Goal: Contribute content: Add original content to the website for others to see

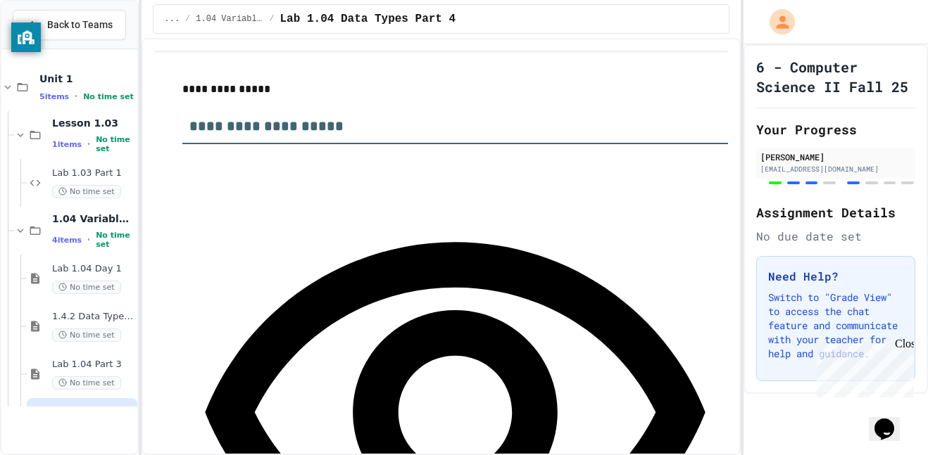
type input "*****"
type input "******"
type input "***"
type input "*****"
type input "**"
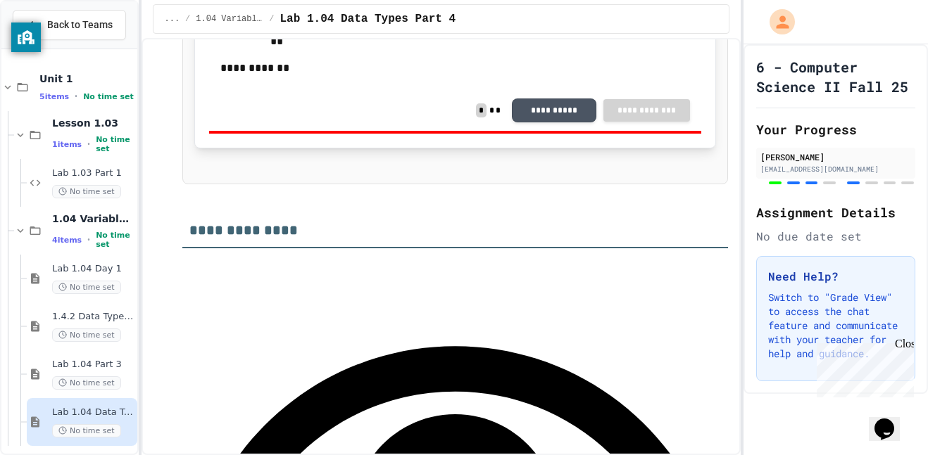
scroll to position [2244, 0]
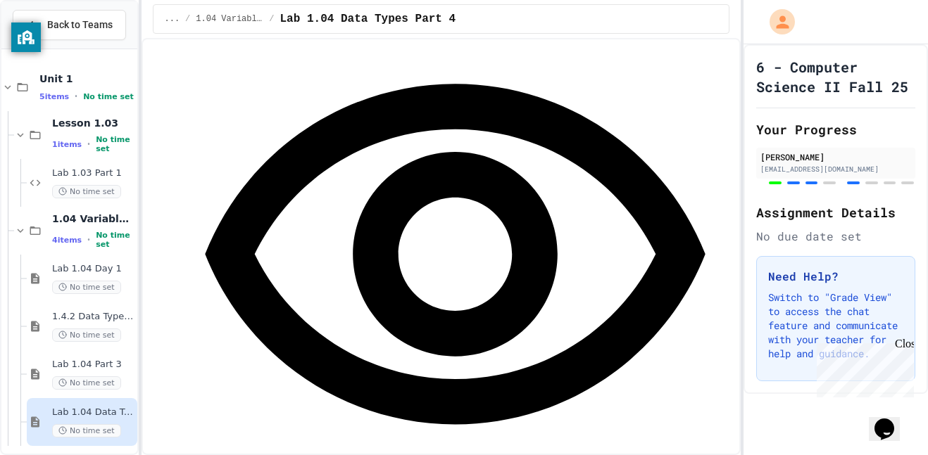
scroll to position [3597, 0]
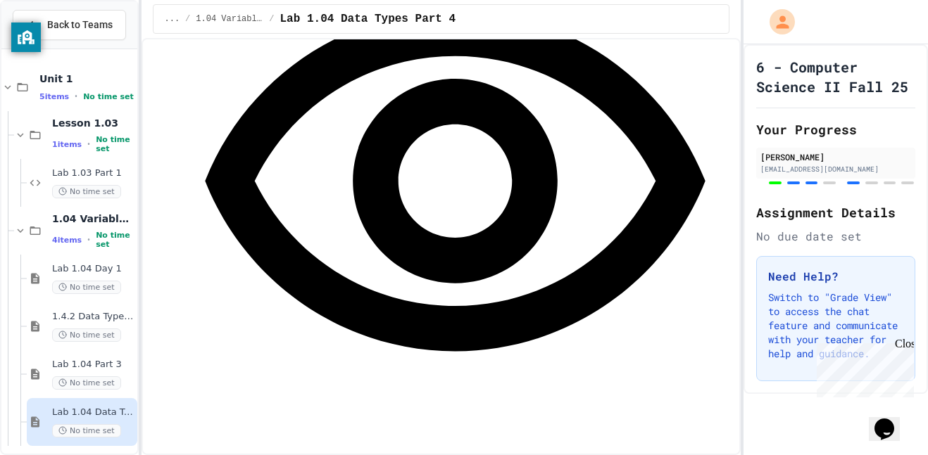
scroll to position [3668, 0]
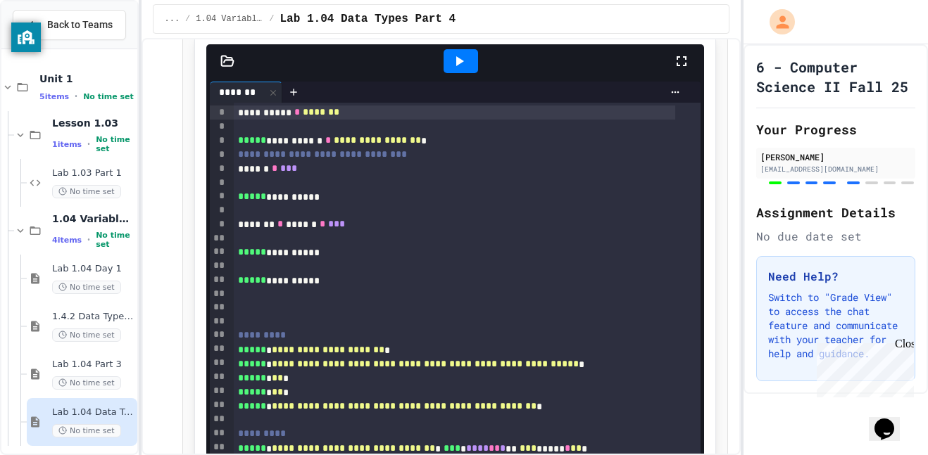
scroll to position [4457, 0]
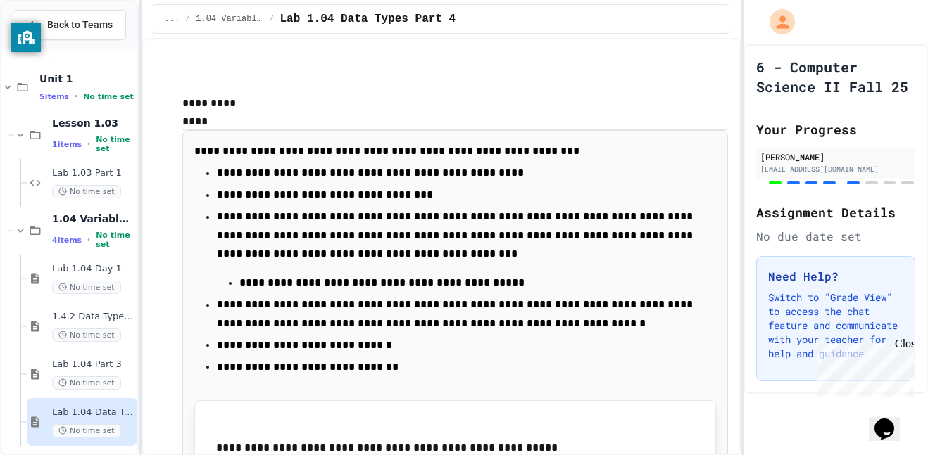
scroll to position [2834, 0]
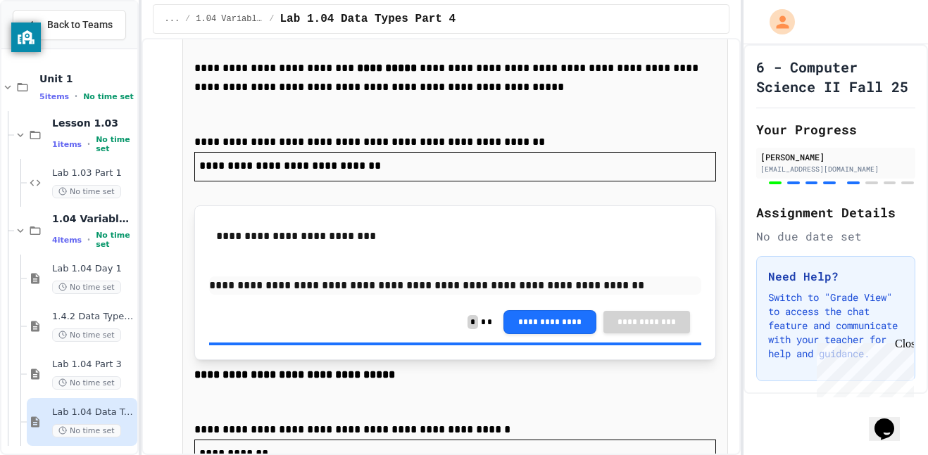
scroll to position [5254, 0]
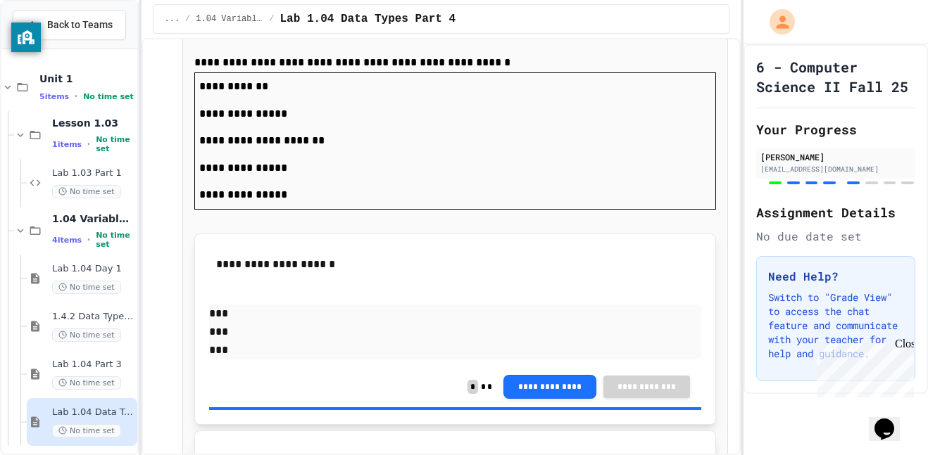
scroll to position [5637, 0]
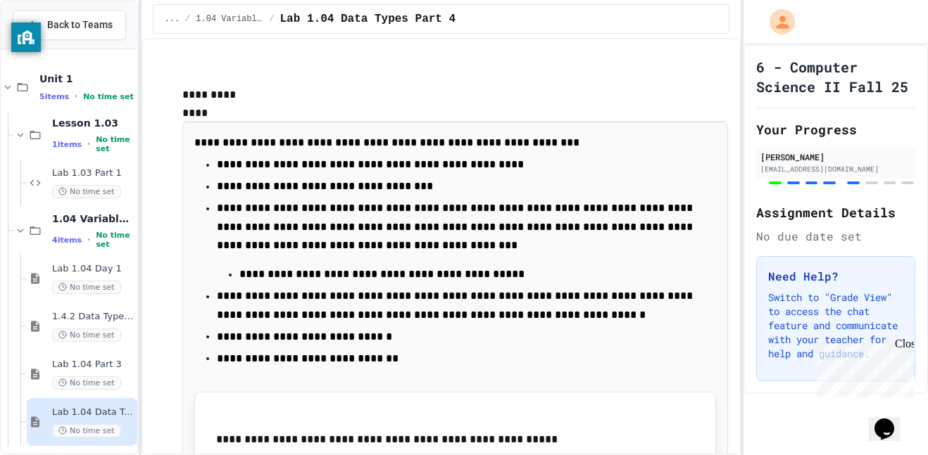
scroll to position [2845, 0]
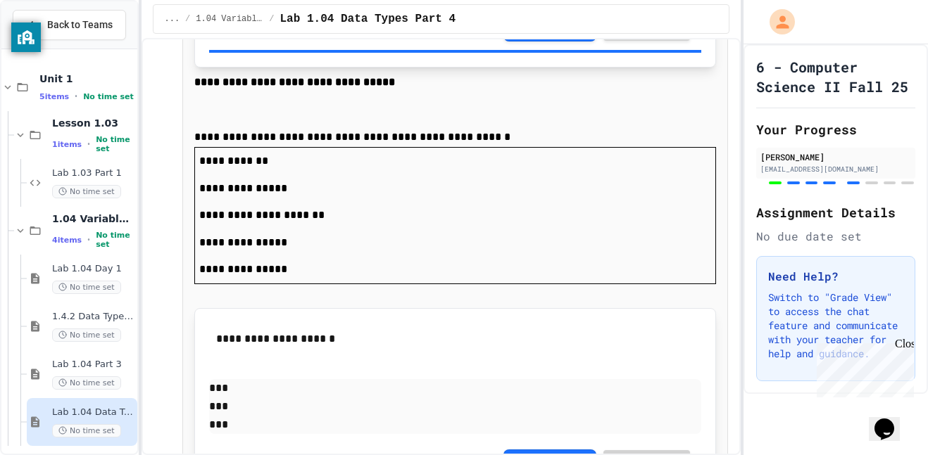
scroll to position [5550, 0]
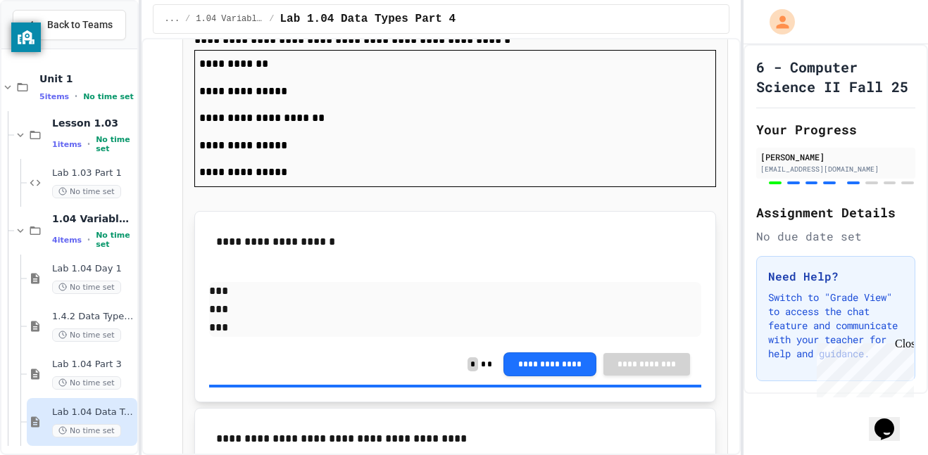
scroll to position [5644, 0]
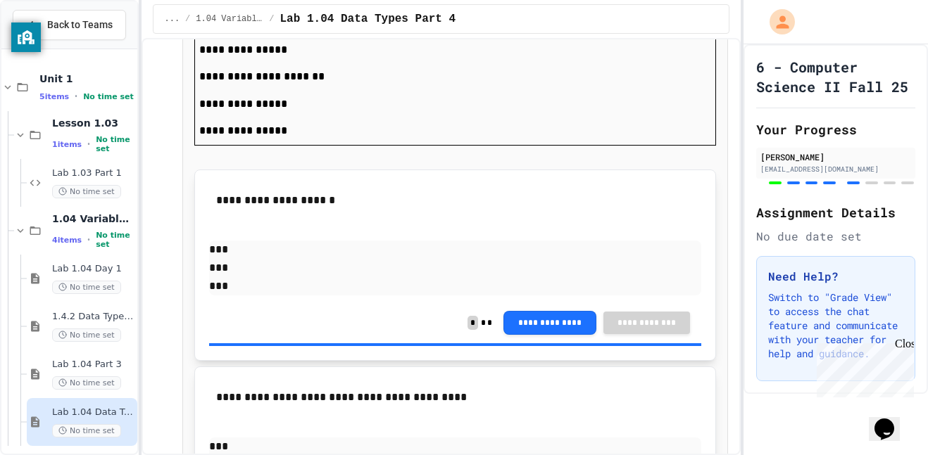
scroll to position [5688, 0]
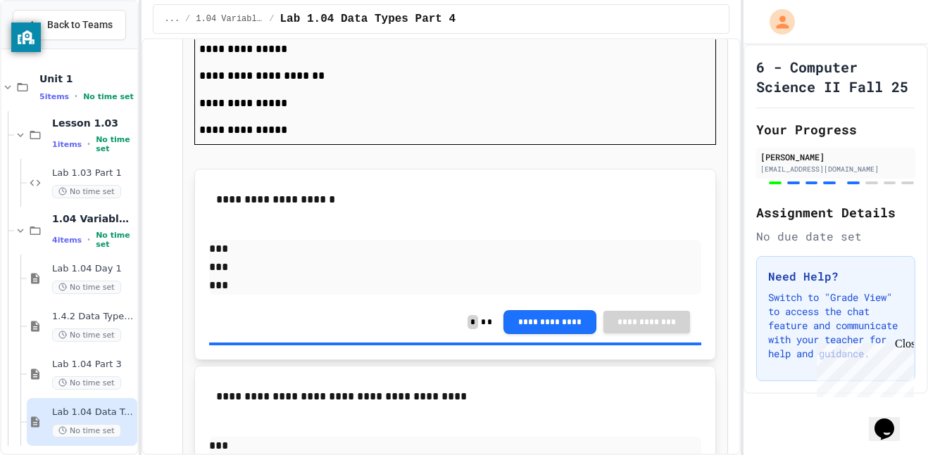
copy p "**********"
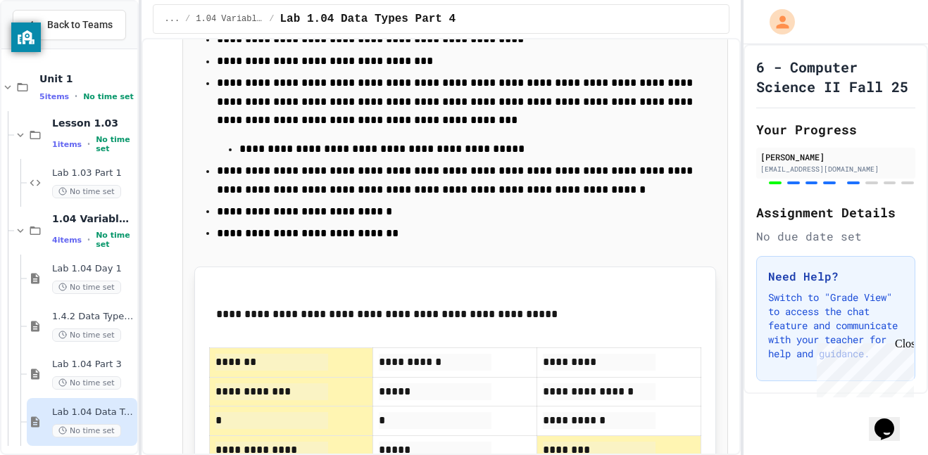
scroll to position [2967, 0]
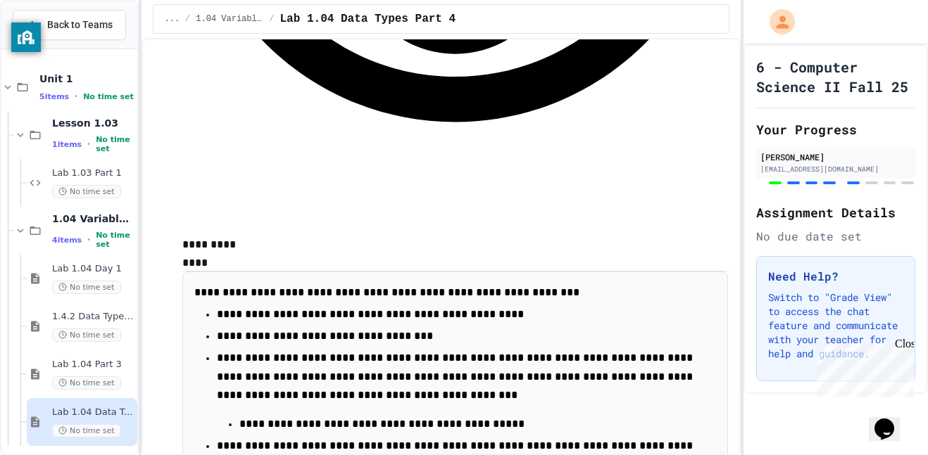
scroll to position [2665, 0]
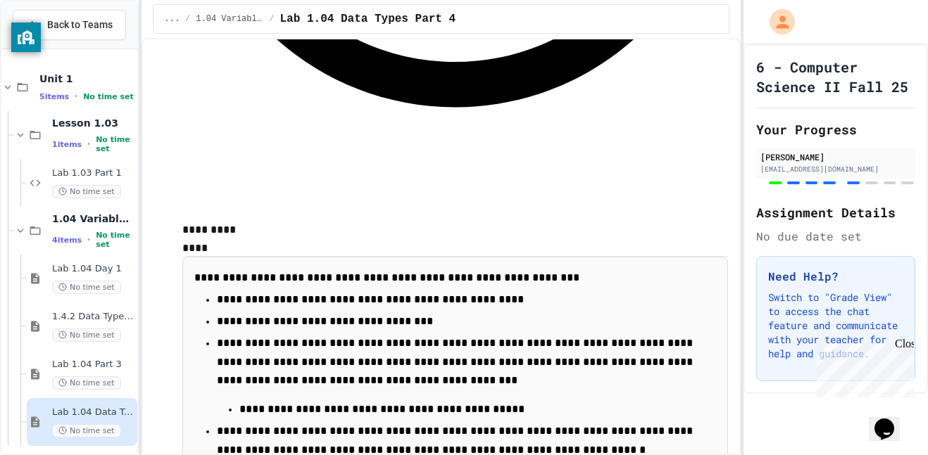
scroll to position [2706, 0]
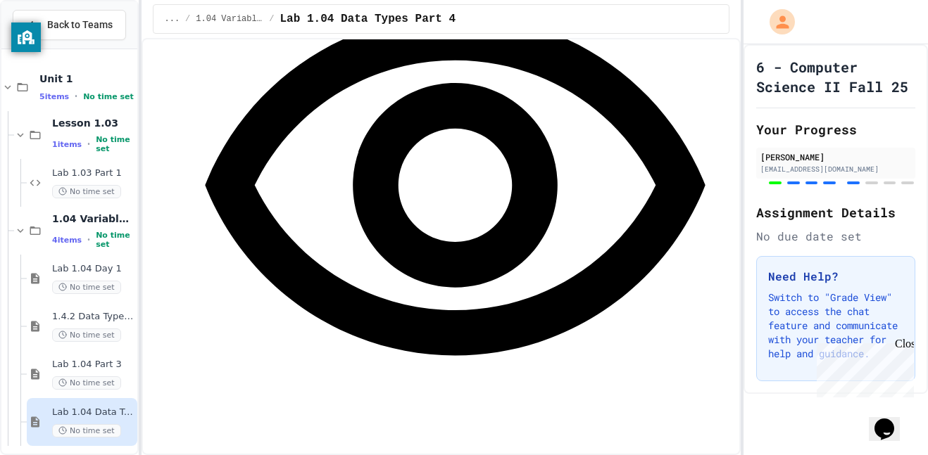
scroll to position [2464, 0]
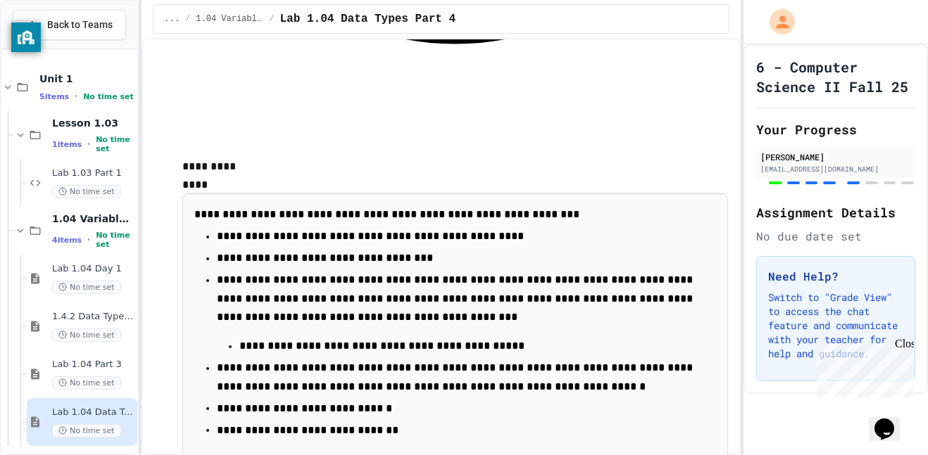
scroll to position [2770, 0]
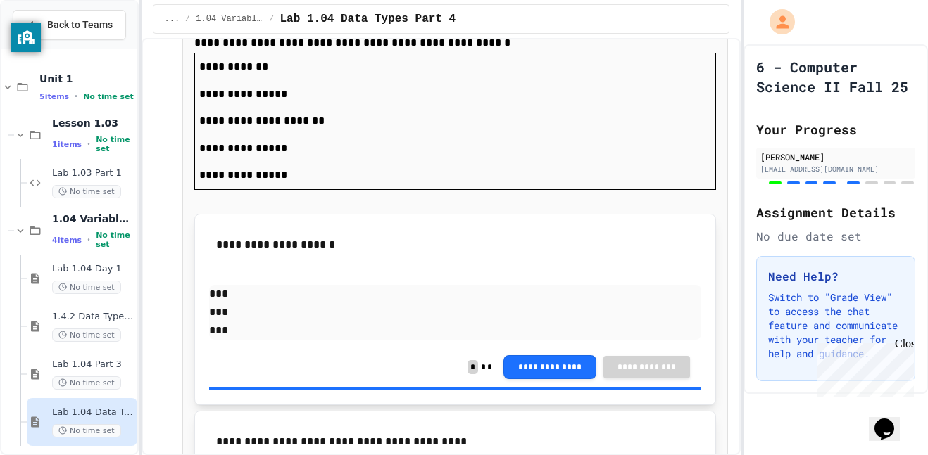
scroll to position [5643, 0]
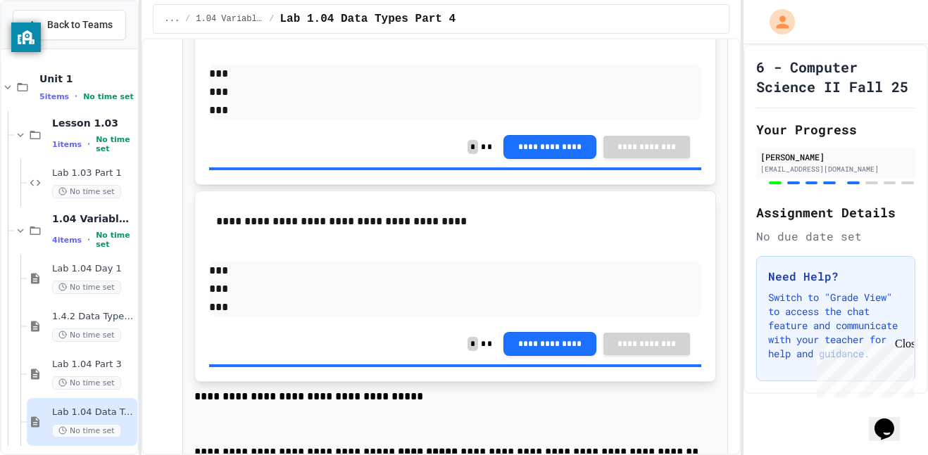
scroll to position [5871, 0]
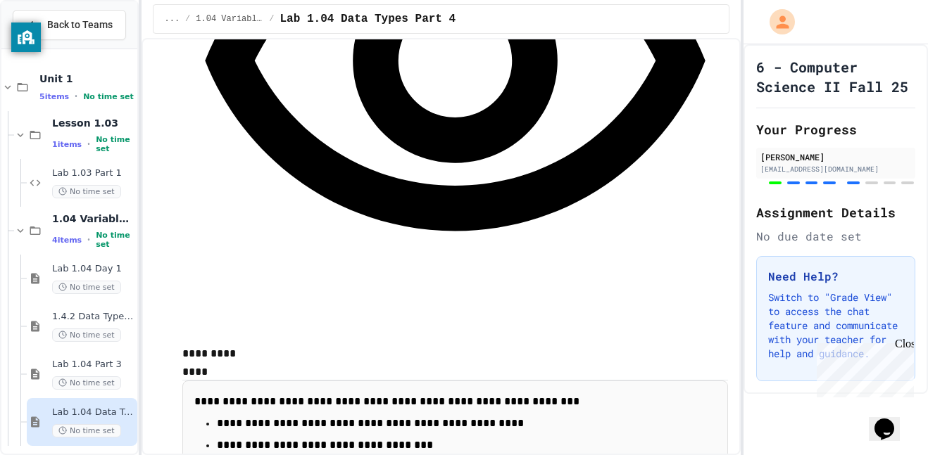
scroll to position [2654, 0]
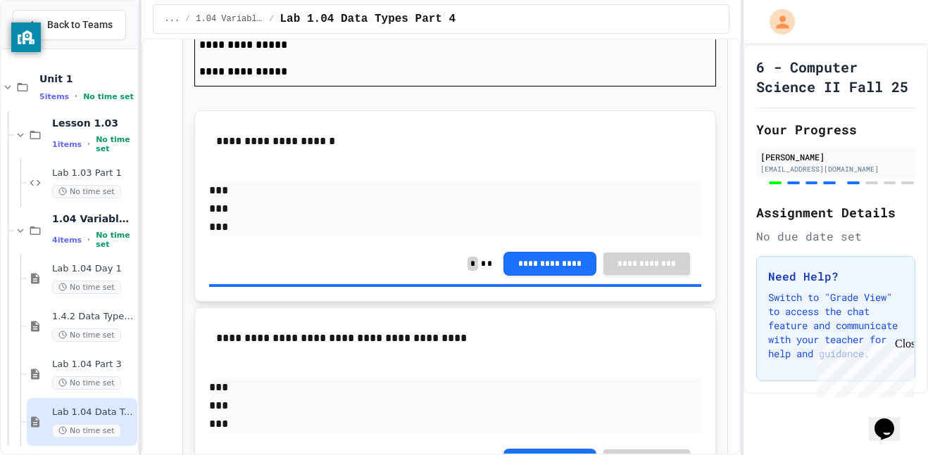
scroll to position [5754, 0]
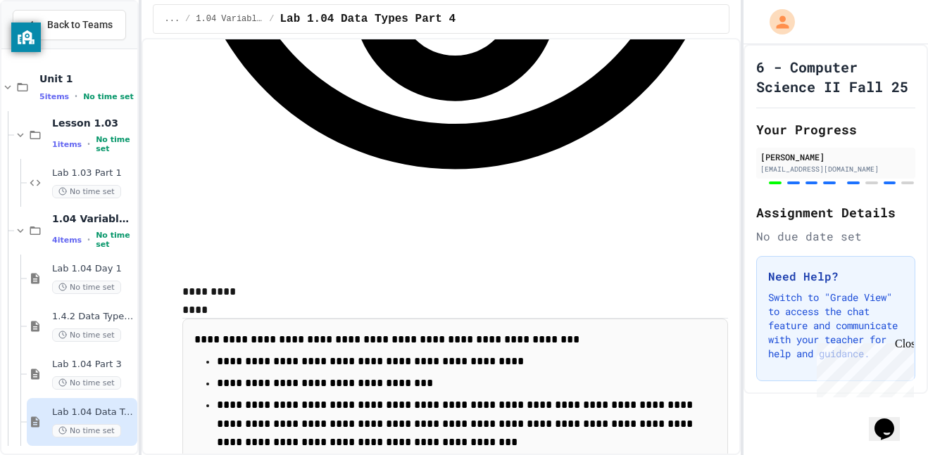
scroll to position [2648, 0]
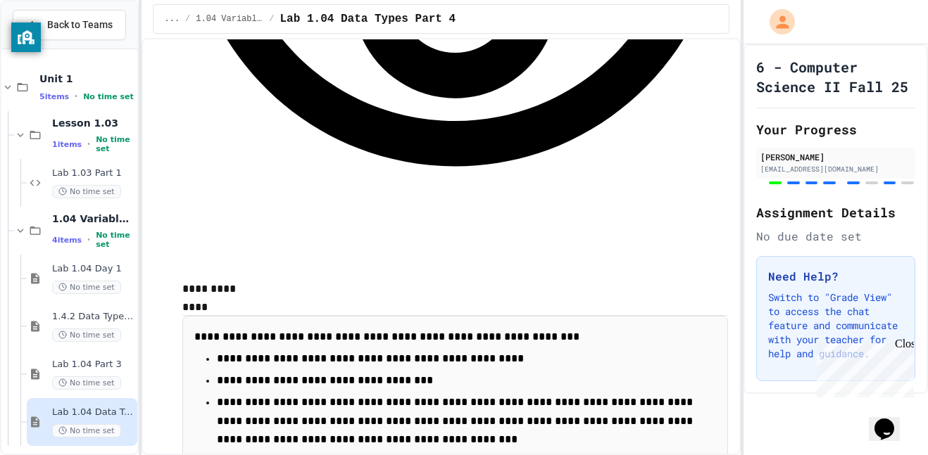
copy div "**********"
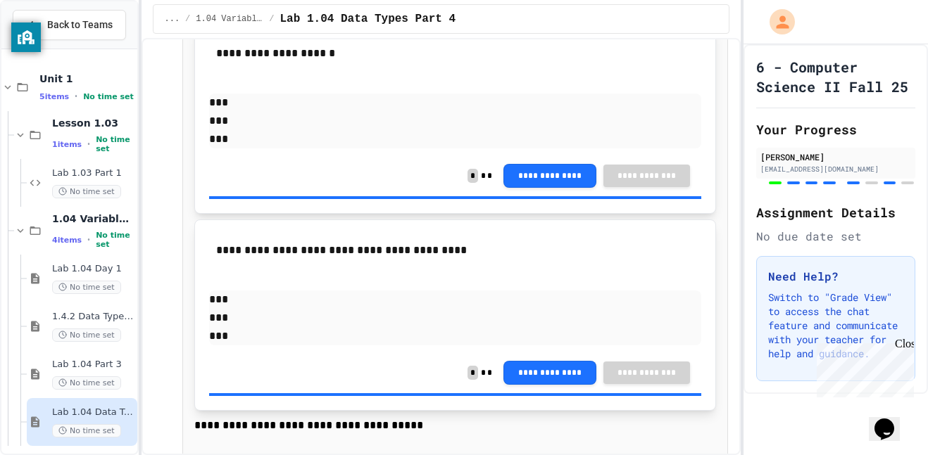
scroll to position [5964, 0]
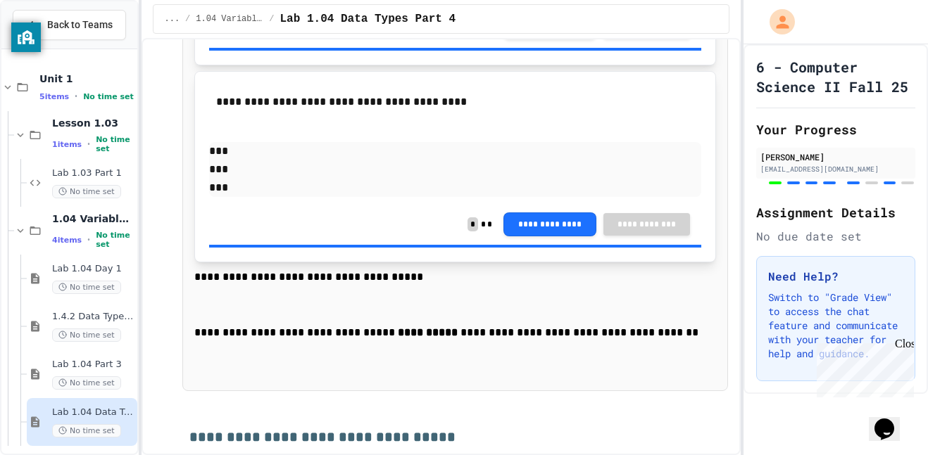
scroll to position [5980, 0]
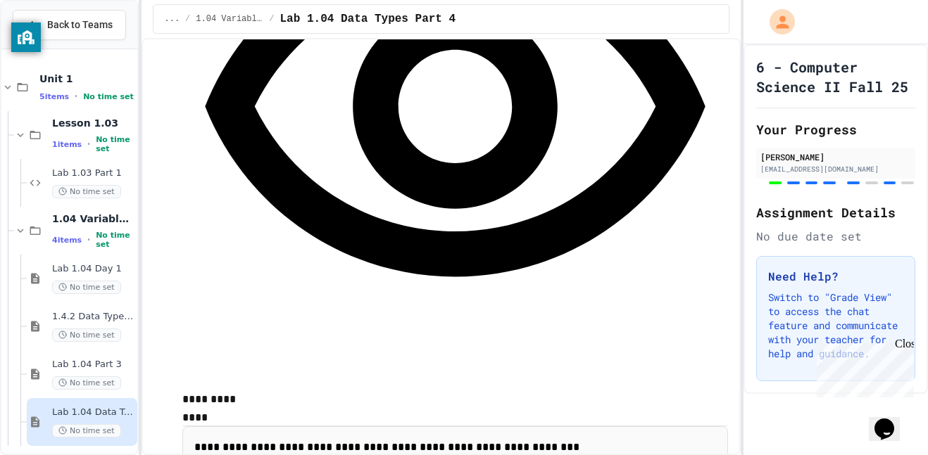
scroll to position [2536, 0]
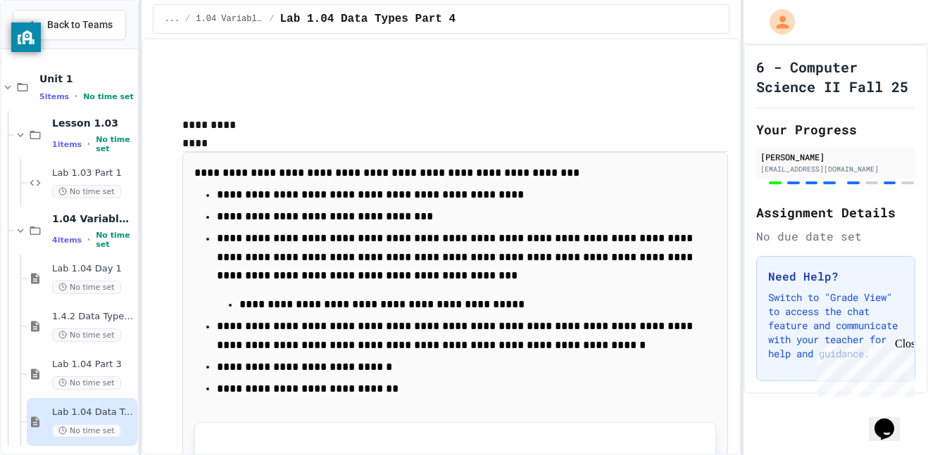
scroll to position [2812, 0]
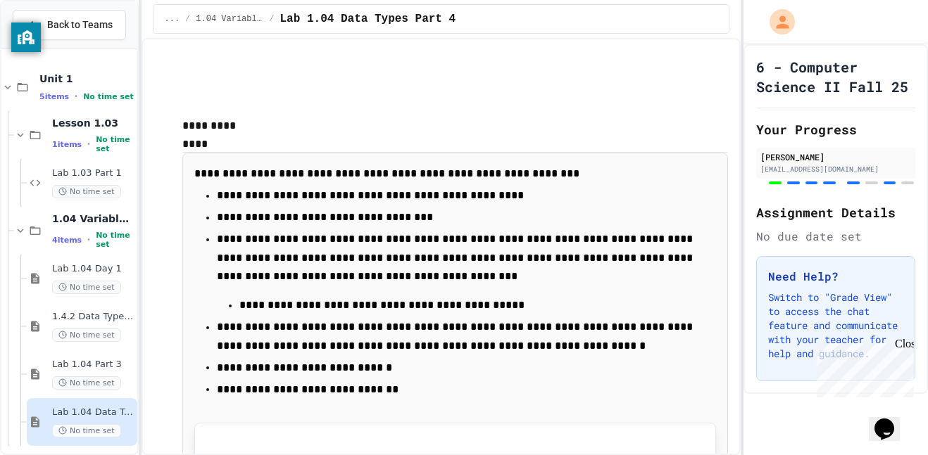
scroll to position [264, 0]
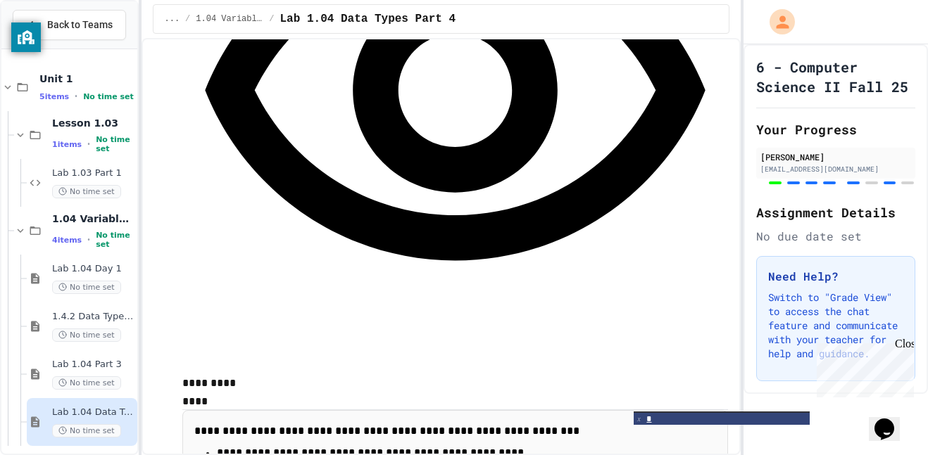
scroll to position [2432, 0]
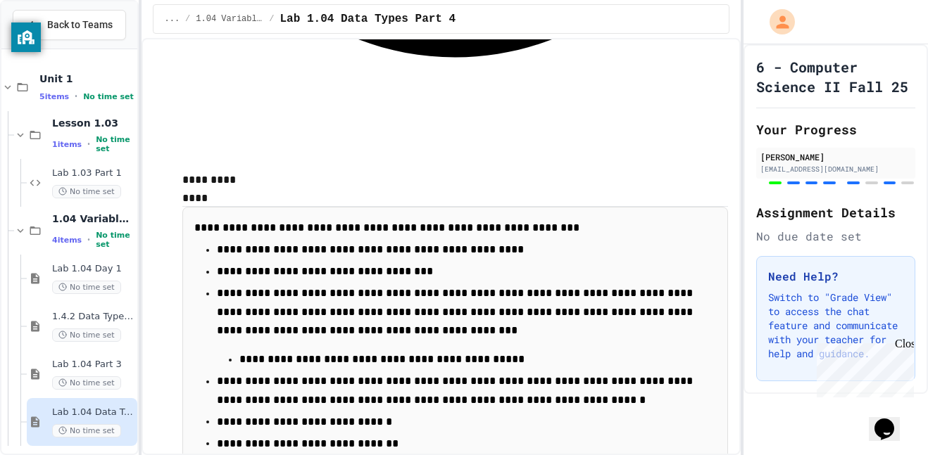
scroll to position [2739, 0]
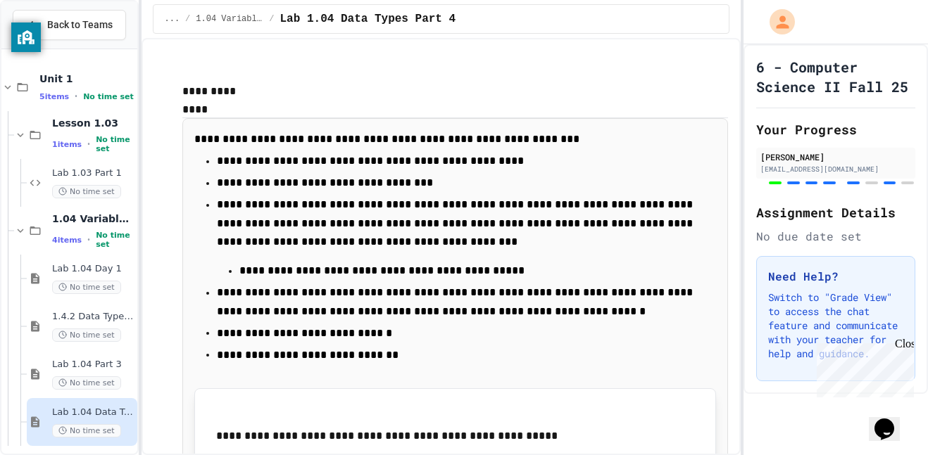
scroll to position [2845, 0]
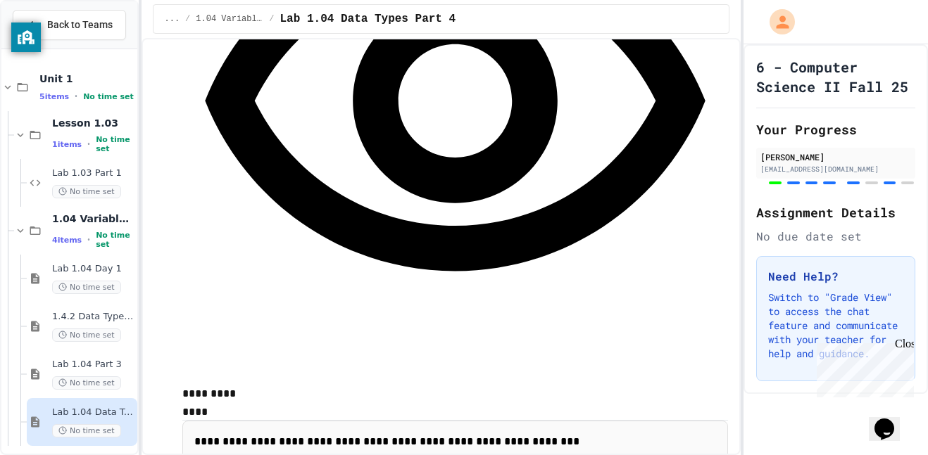
scroll to position [2547, 0]
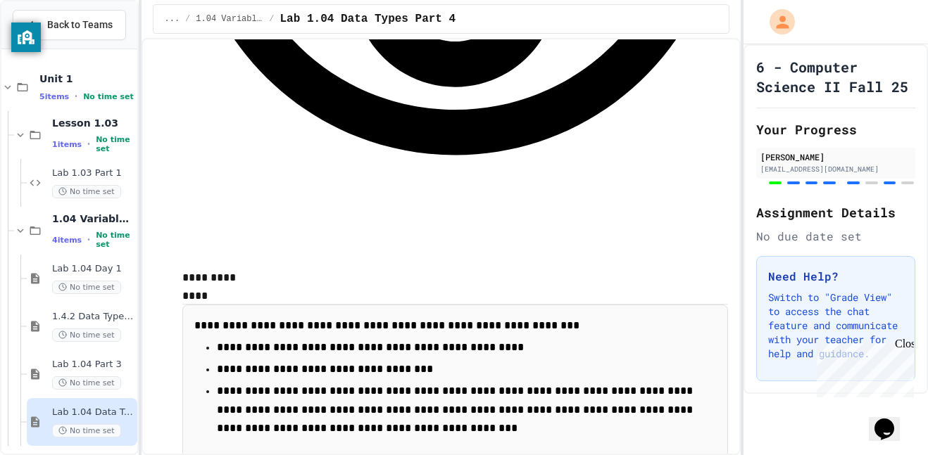
scroll to position [2662, 0]
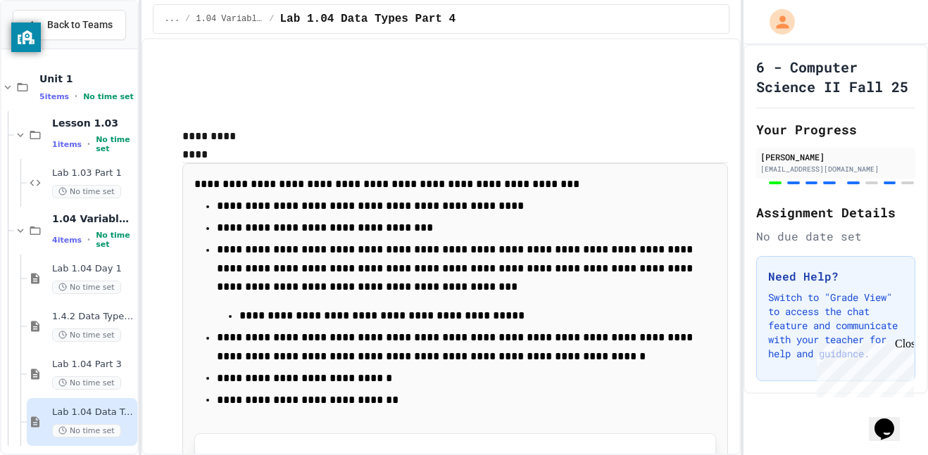
scroll to position [2784, 0]
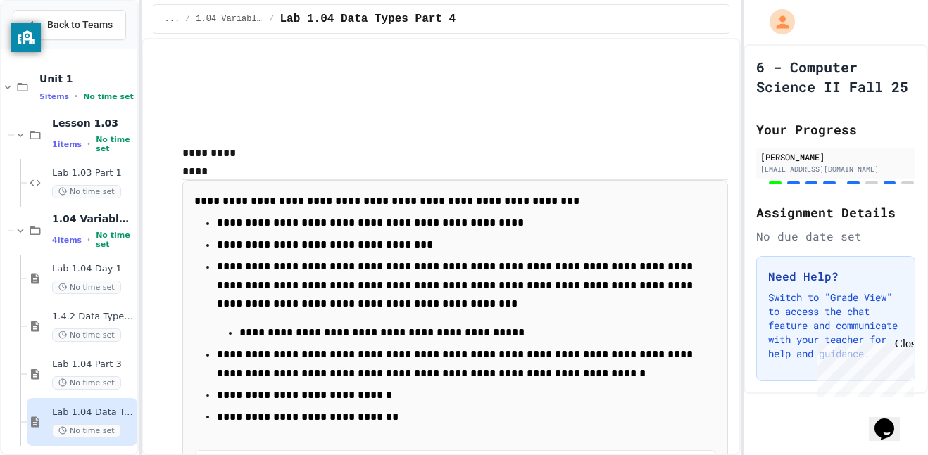
copy div "* * * * * ****** ***** * *** *** * * * * * *** ** * * * * * * * * *** ** * * * …"
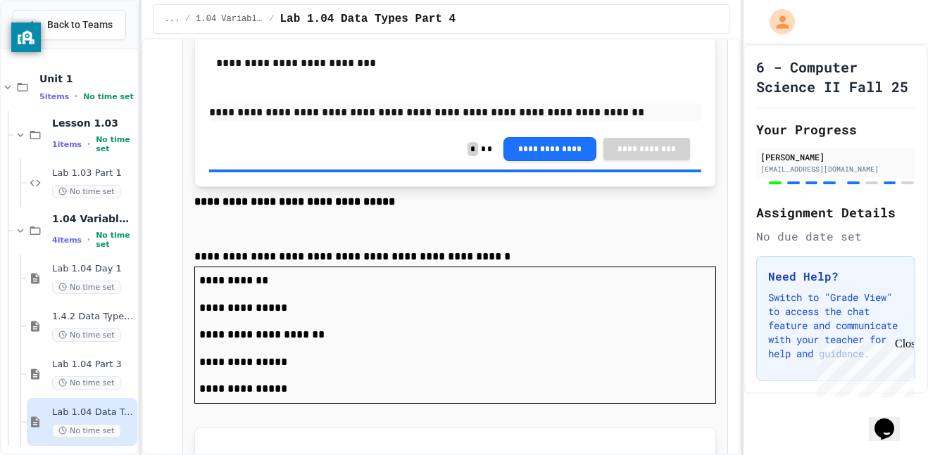
scroll to position [5982, 0]
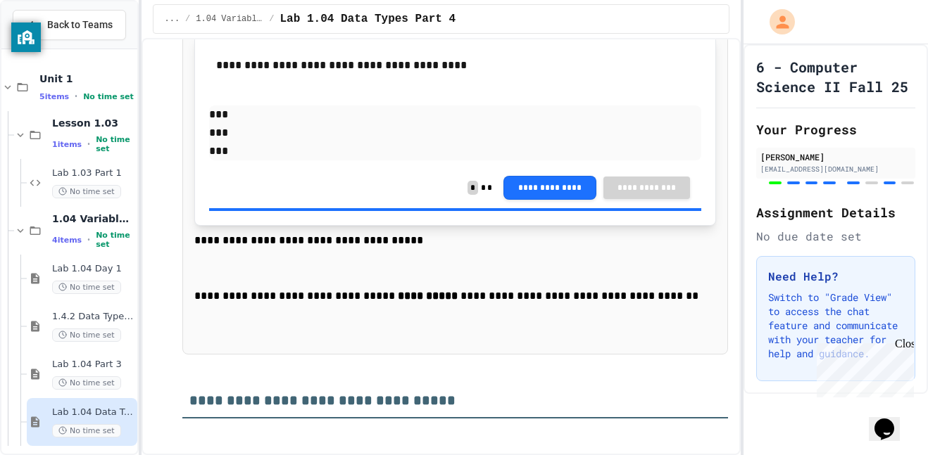
scroll to position [6013, 0]
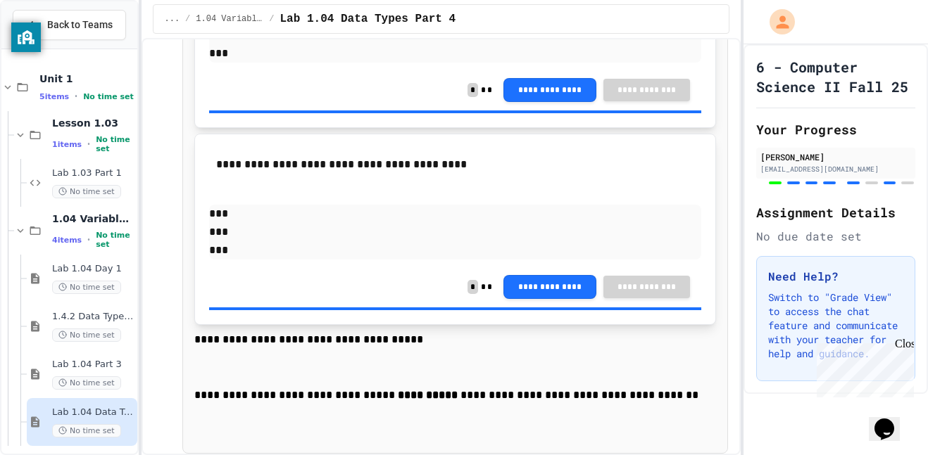
scroll to position [6019, 0]
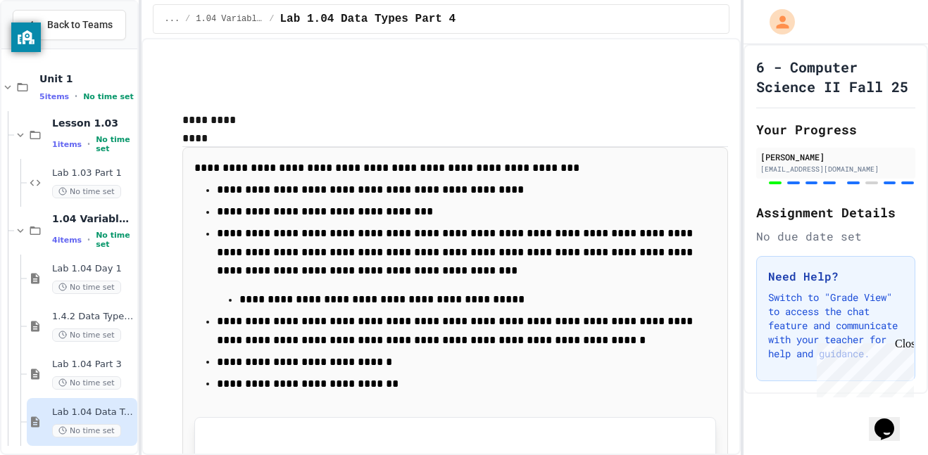
scroll to position [2817, 0]
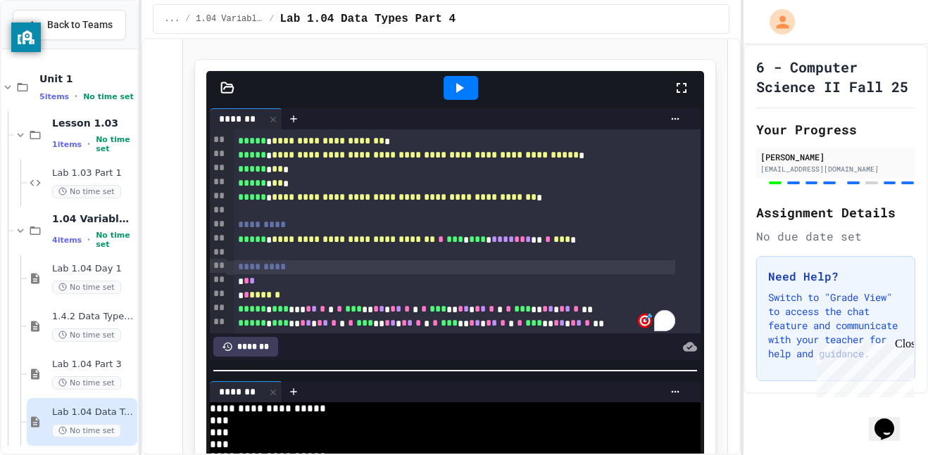
scroll to position [4275, 0]
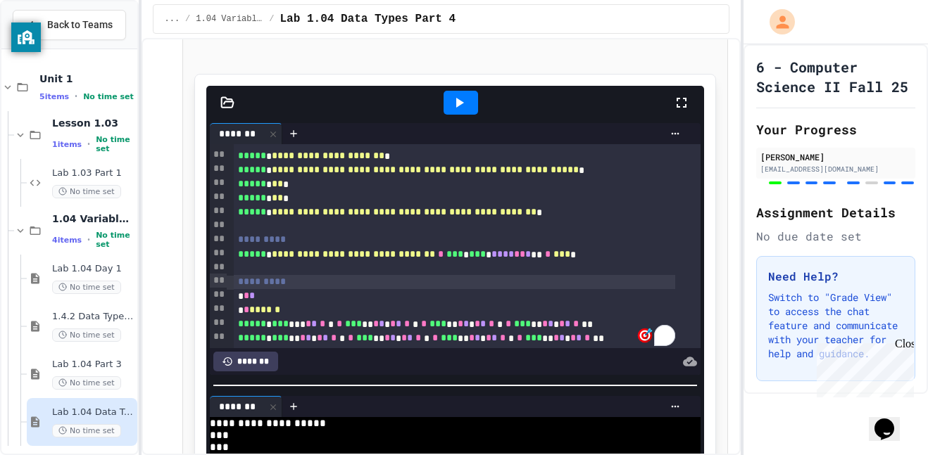
drag, startPoint x: 688, startPoint y: 323, endPoint x: 744, endPoint y: 206, distance: 130.3
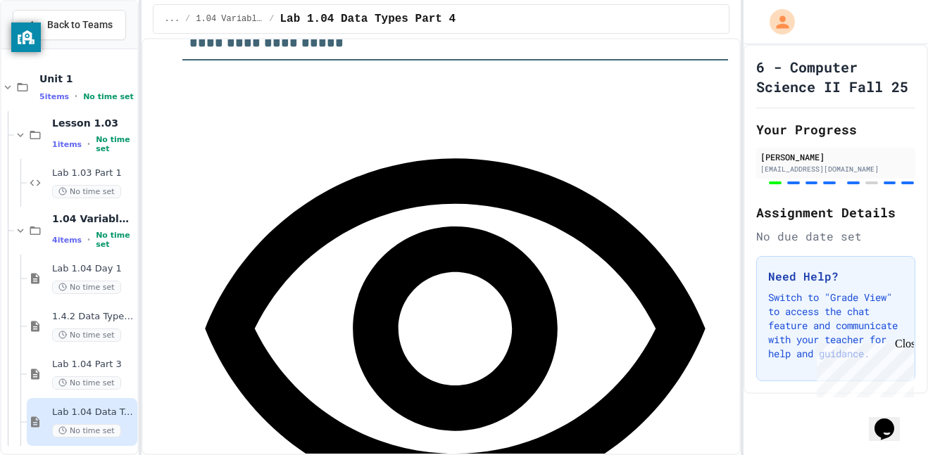
scroll to position [0, 0]
